Goal: Task Accomplishment & Management: Manage account settings

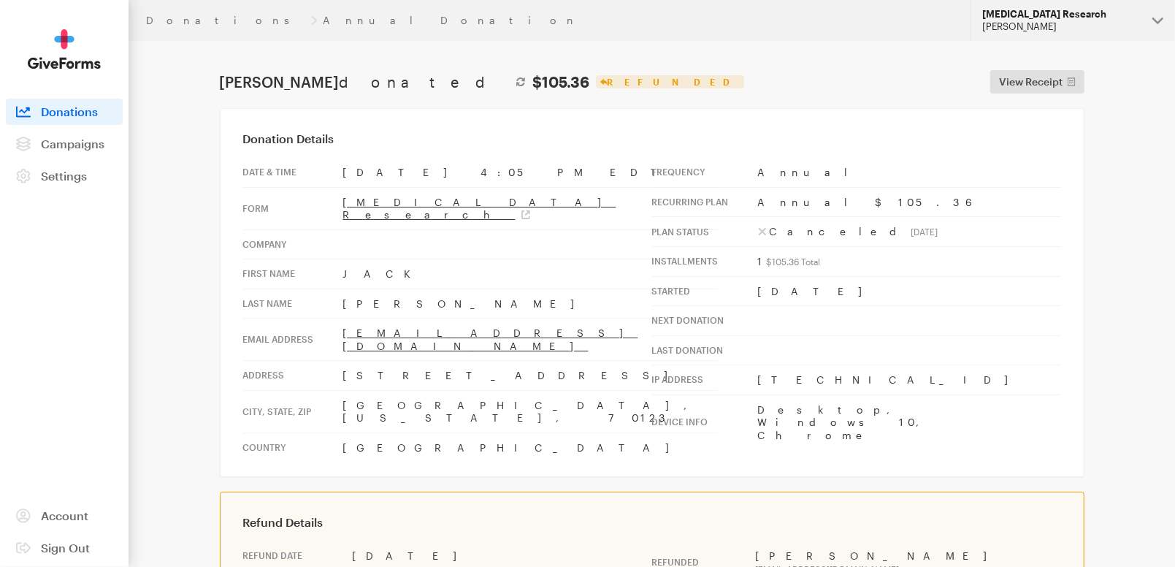
click at [1035, 31] on div "[PERSON_NAME]" at bounding box center [1061, 26] width 158 height 12
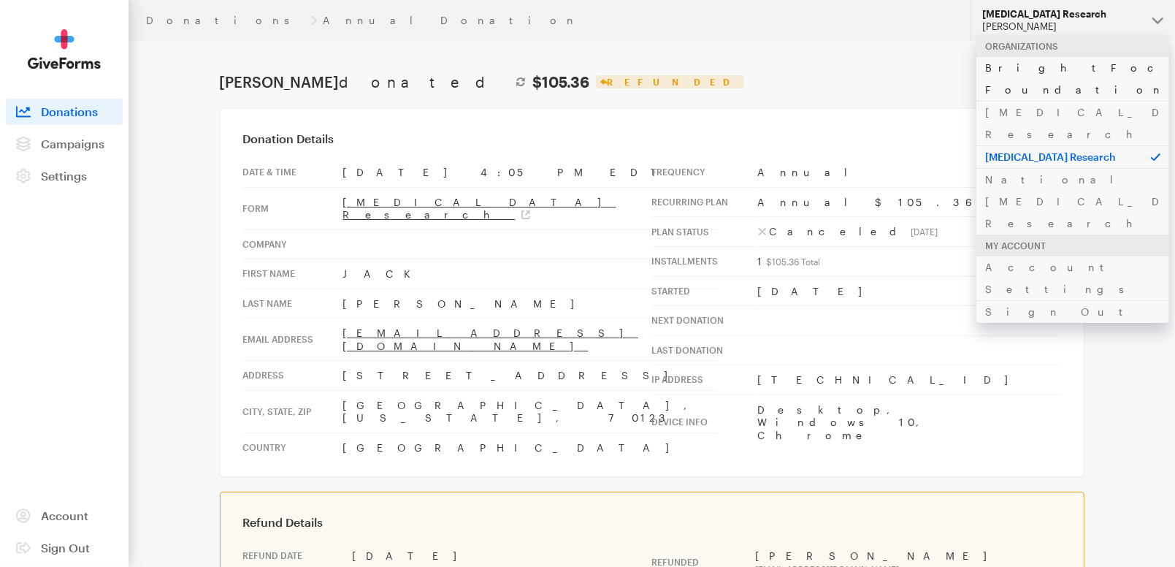
click at [1032, 69] on link "BrightFocus Foundation" at bounding box center [1072, 78] width 193 height 45
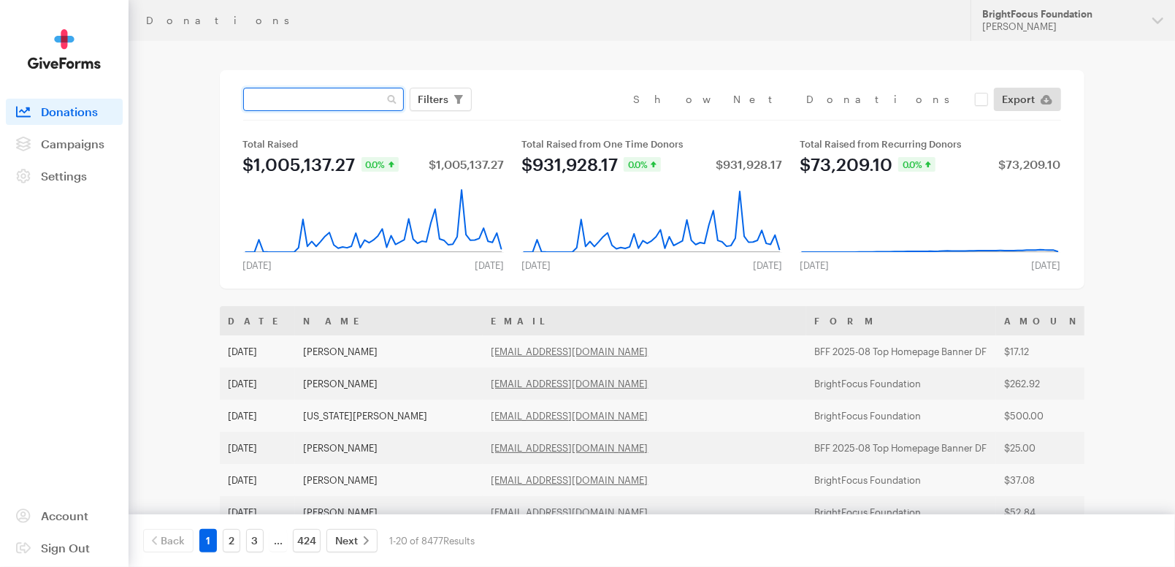
click at [325, 97] on input "text" at bounding box center [323, 99] width 161 height 23
paste input "[EMAIL_ADDRESS][DOMAIN_NAME]"
type input "[EMAIL_ADDRESS][DOMAIN_NAME]"
click at [544, 118] on button "Apply" at bounding box center [567, 129] width 47 height 23
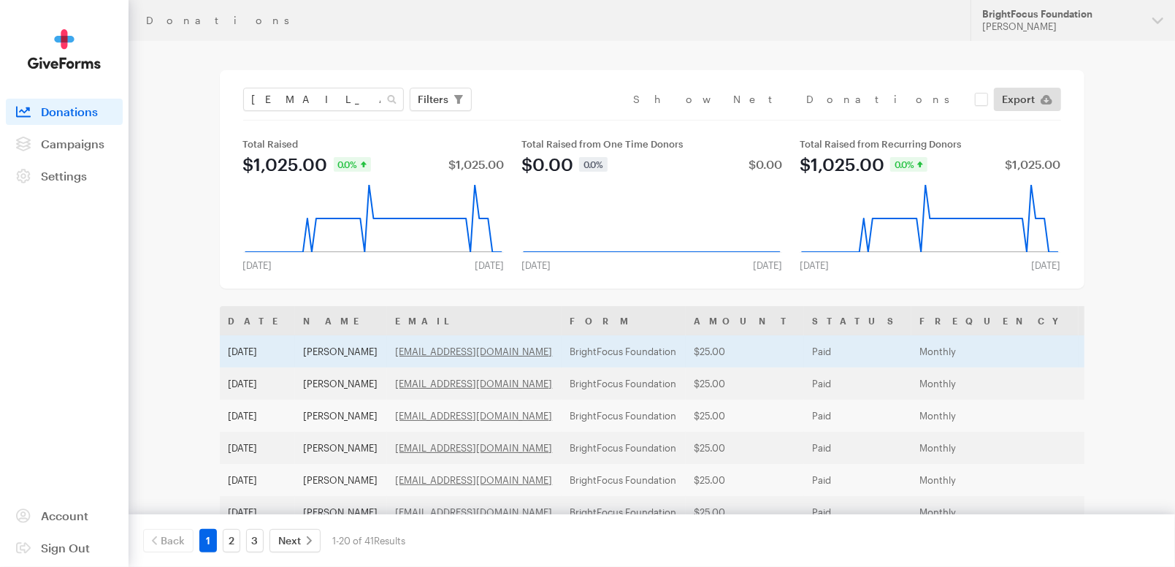
click at [911, 350] on td "Monthly" at bounding box center [994, 351] width 167 height 32
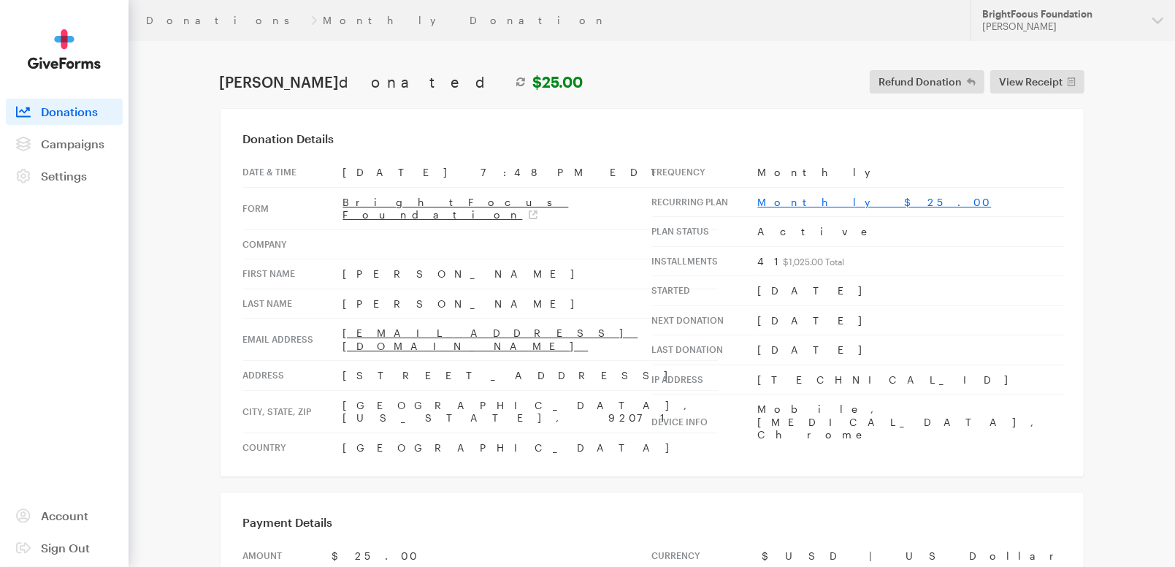
click at [793, 202] on link "Monthly $25.00" at bounding box center [875, 202] width 234 height 12
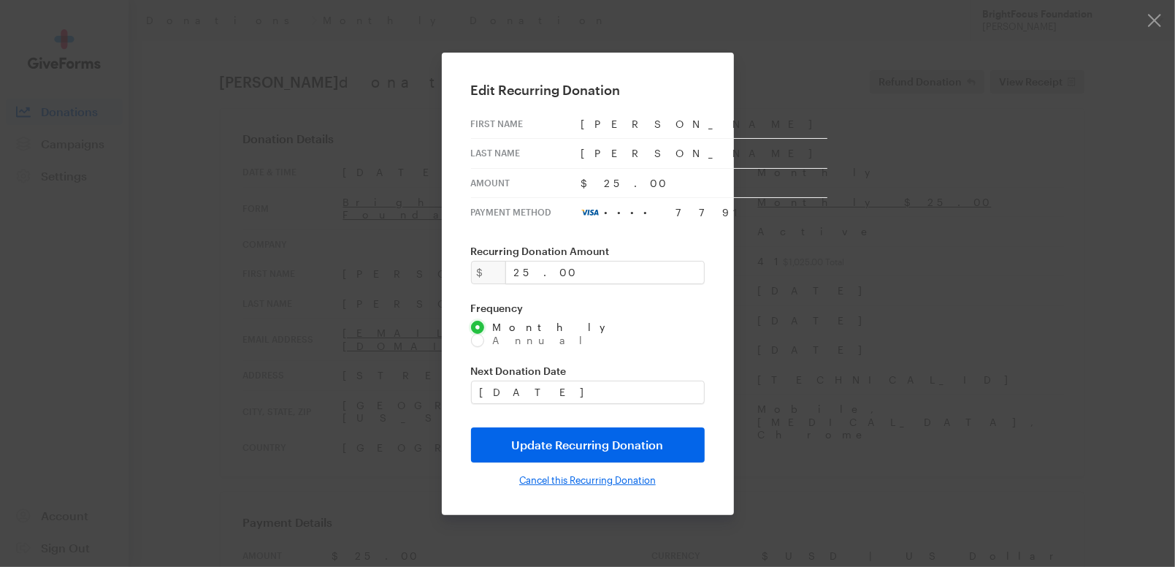
click at [559, 474] on input "Cancel this Recurring Donation" at bounding box center [587, 480] width 137 height 12
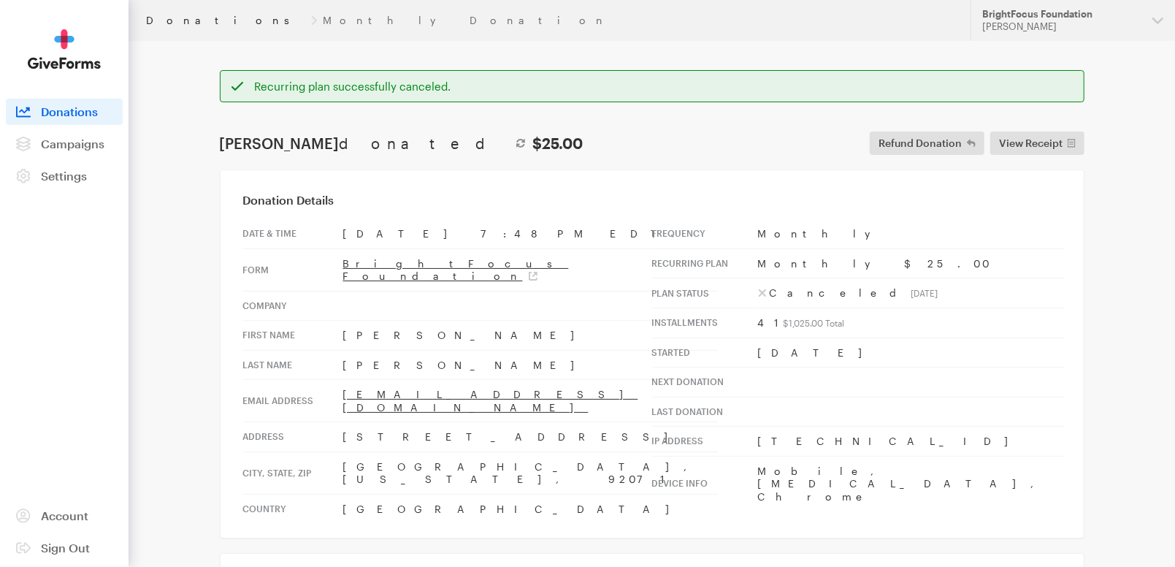
click at [169, 15] on link "Donations" at bounding box center [225, 21] width 159 height 12
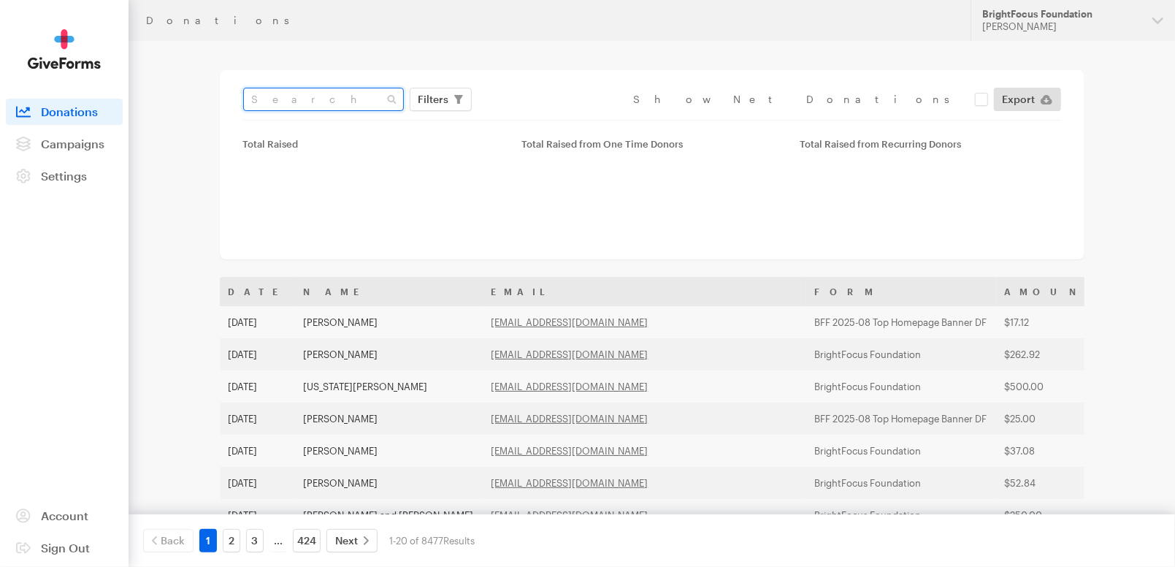
drag, startPoint x: 323, startPoint y: 88, endPoint x: 321, endPoint y: 99, distance: 11.9
click at [321, 94] on input "text" at bounding box center [323, 99] width 161 height 23
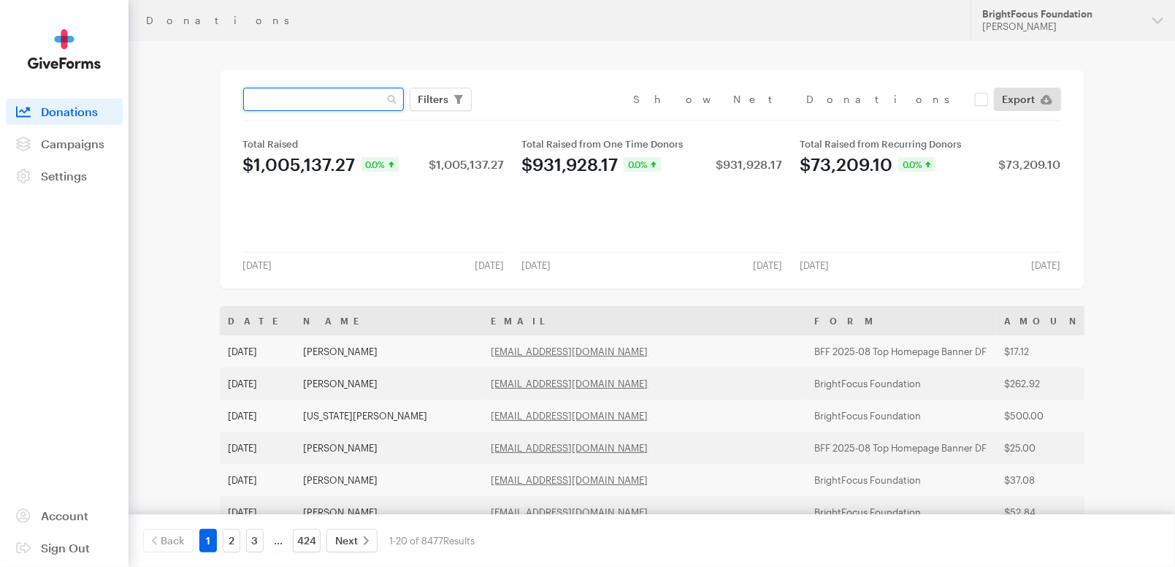
click at [321, 99] on input "text" at bounding box center [323, 99] width 161 height 23
paste input "[EMAIL_ADDRESS][DOMAIN_NAME]"
type input "[EMAIL_ADDRESS][DOMAIN_NAME]"
click at [544, 118] on button "Apply" at bounding box center [567, 129] width 47 height 23
